Goal: Register for event/course

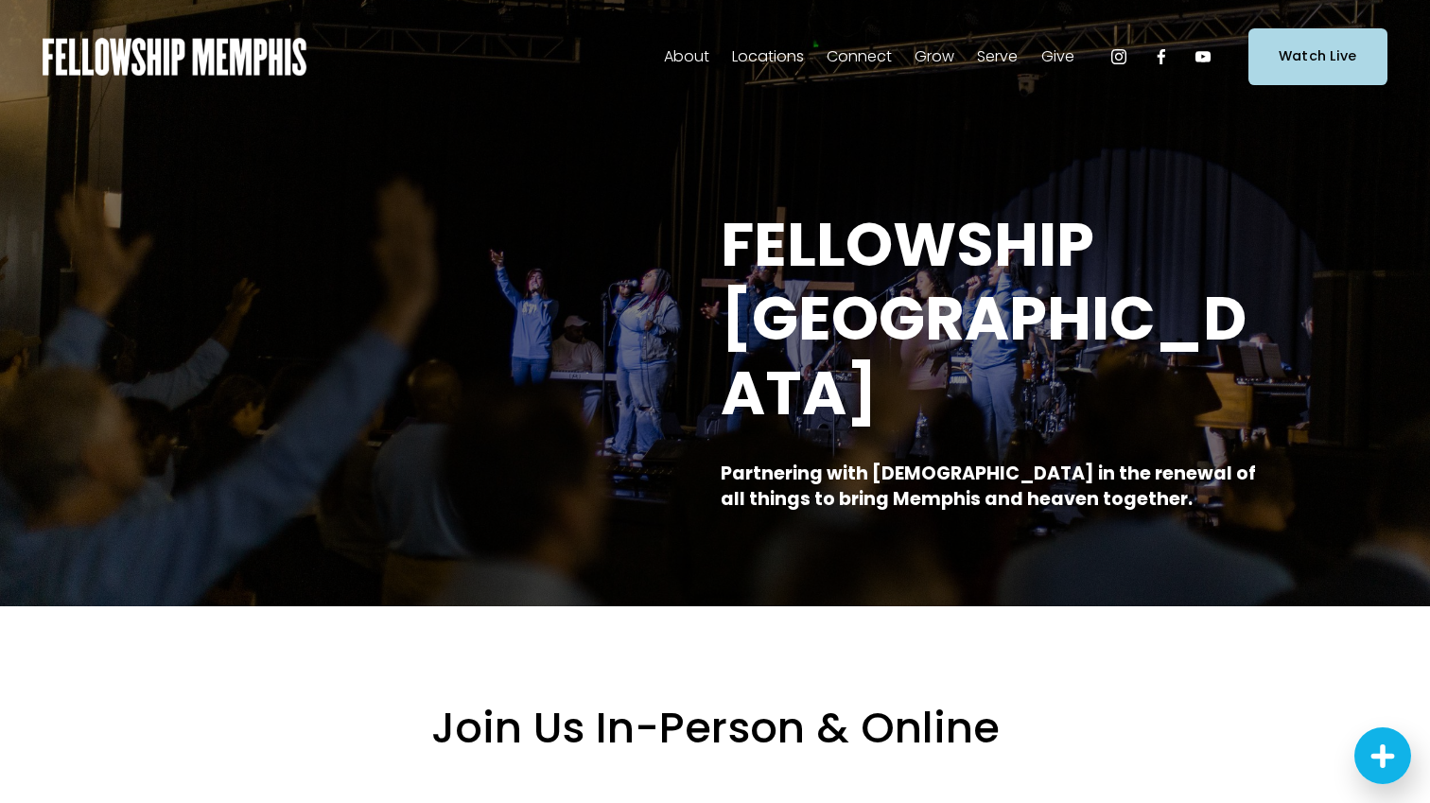
click at [0, 0] on span "Events" at bounding box center [0, 0] width 0 height 0
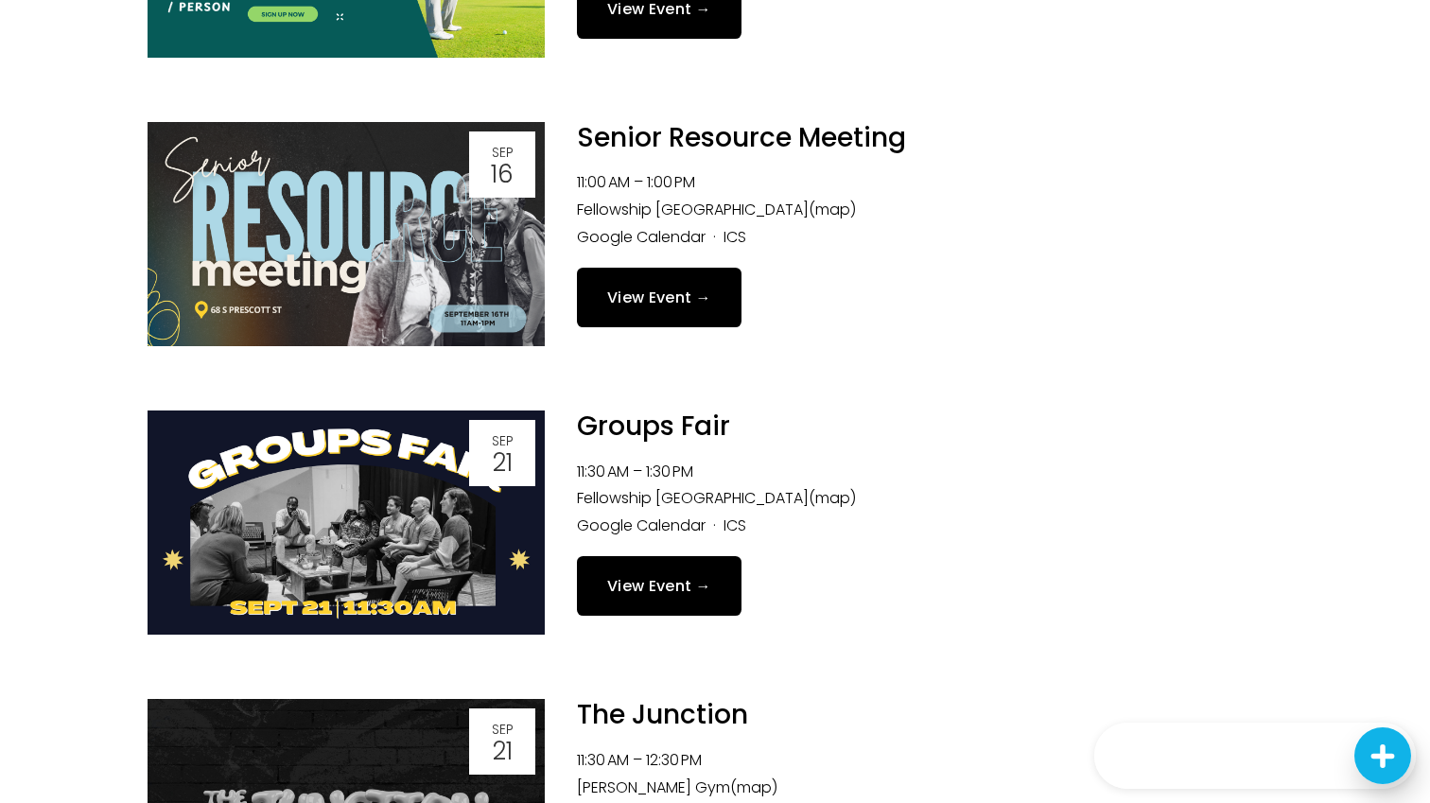
scroll to position [1350, 0]
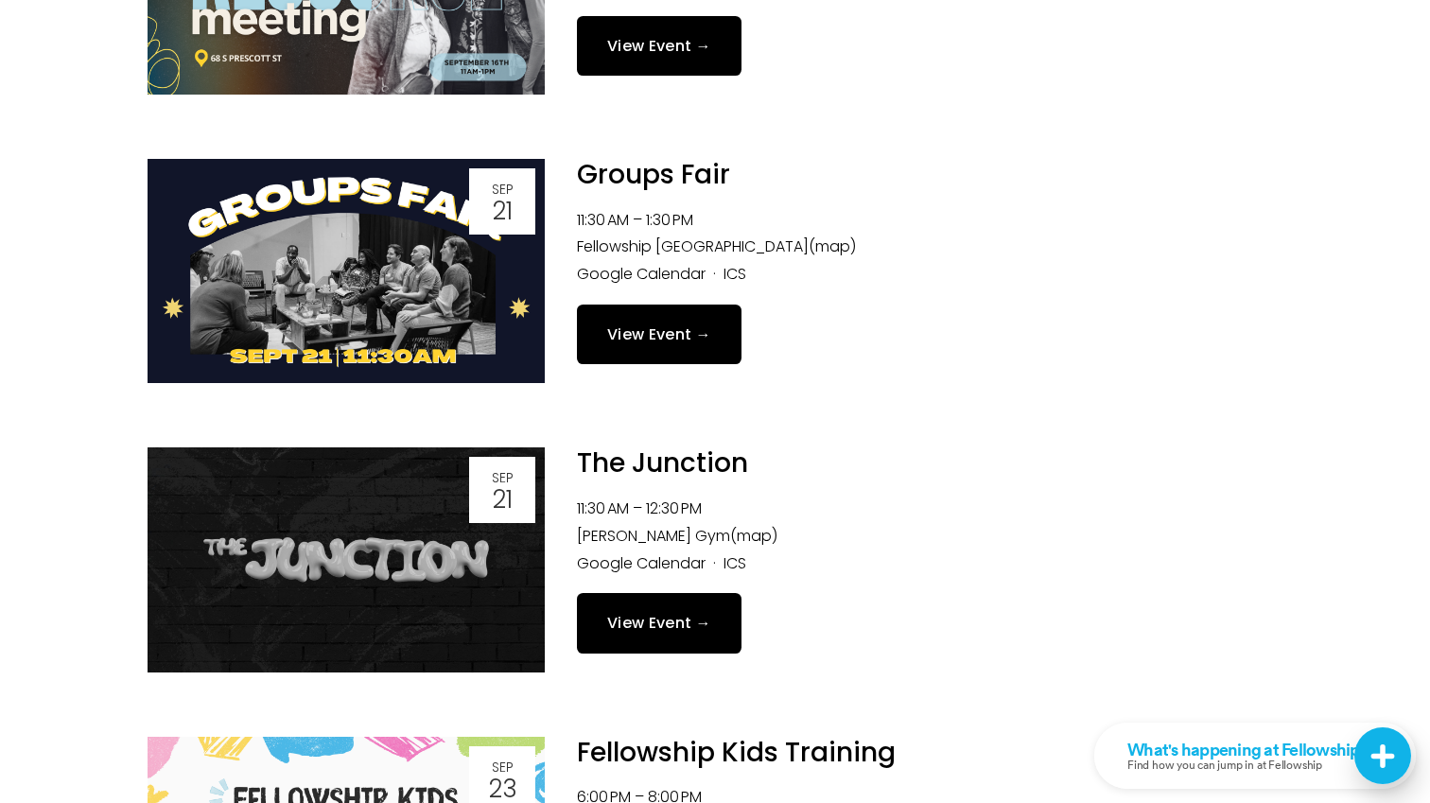
click at [635, 331] on link "View Event →" at bounding box center [659, 335] width 165 height 60
